Goal: Task Accomplishment & Management: Manage account settings

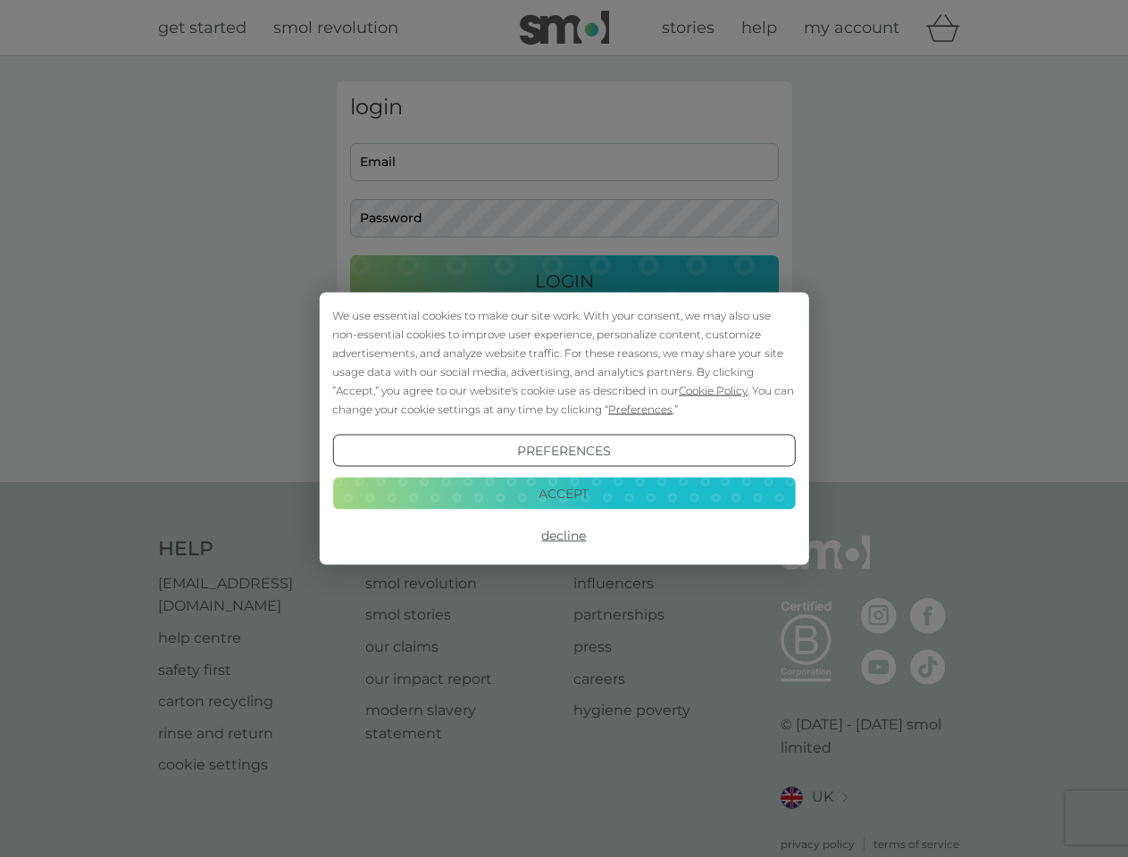
click at [714, 390] on span "Cookie Policy" at bounding box center [713, 390] width 69 height 13
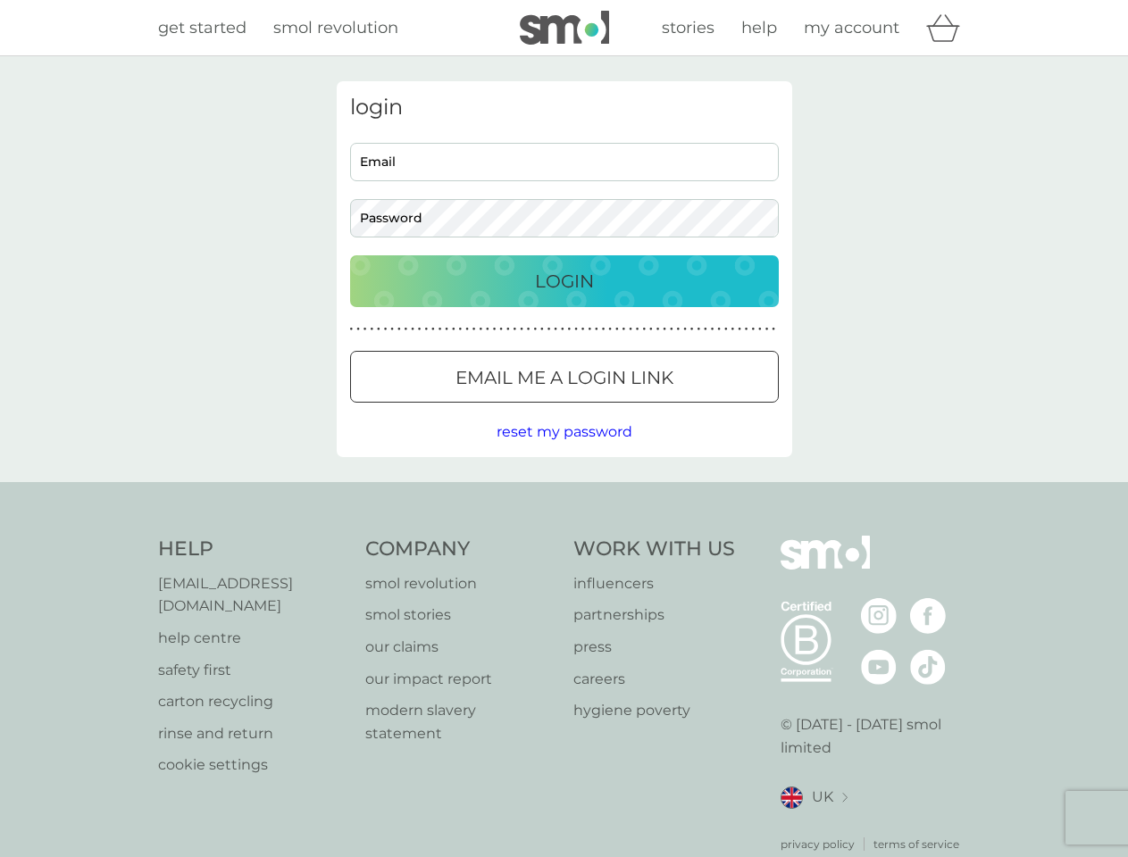
click at [639, 409] on div "login Email Password Login ● ● ● ● ● ● ● ● ● ● ● ● ● ● ● ● ● ● ● ● ● ● ● ● ● ● …" at bounding box center [565, 269] width 456 height 376
click at [564, 451] on div "login Email Password Login ● ● ● ● ● ● ● ● ● ● ● ● ● ● ● ● ● ● ● ● ● ● ● ● ● ● …" at bounding box center [565, 269] width 456 height 376
click at [564, 536] on div "Help [EMAIL_ADDRESS][DOMAIN_NAME] help centre safety first carton recycling rin…" at bounding box center [564, 694] width 813 height 317
click at [564, 493] on div "Help [EMAIL_ADDRESS][DOMAIN_NAME] help centre safety first carton recycling rin…" at bounding box center [564, 694] width 1128 height 424
